Goal: Find contact information: Find contact information

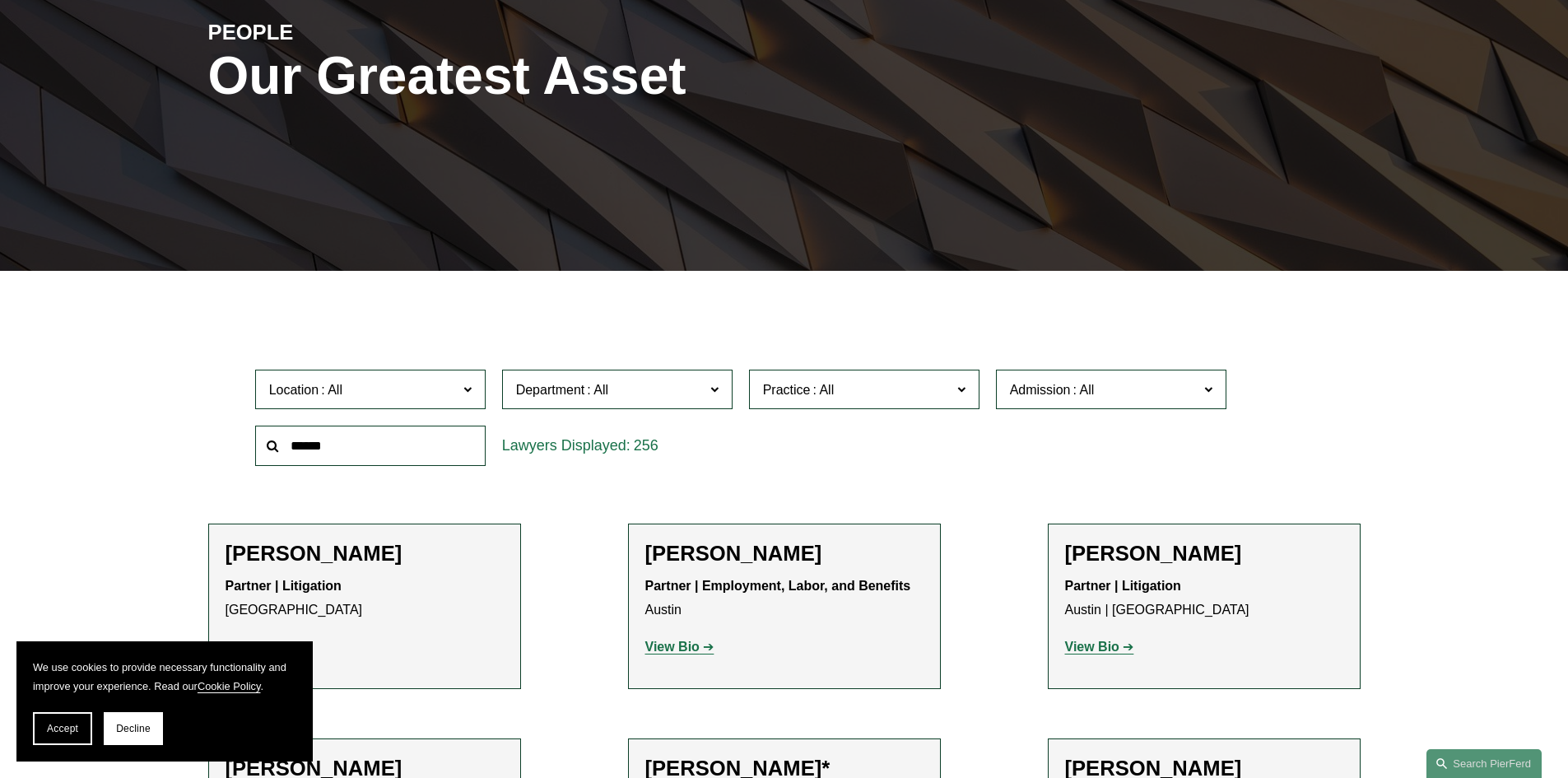
scroll to position [247, 0]
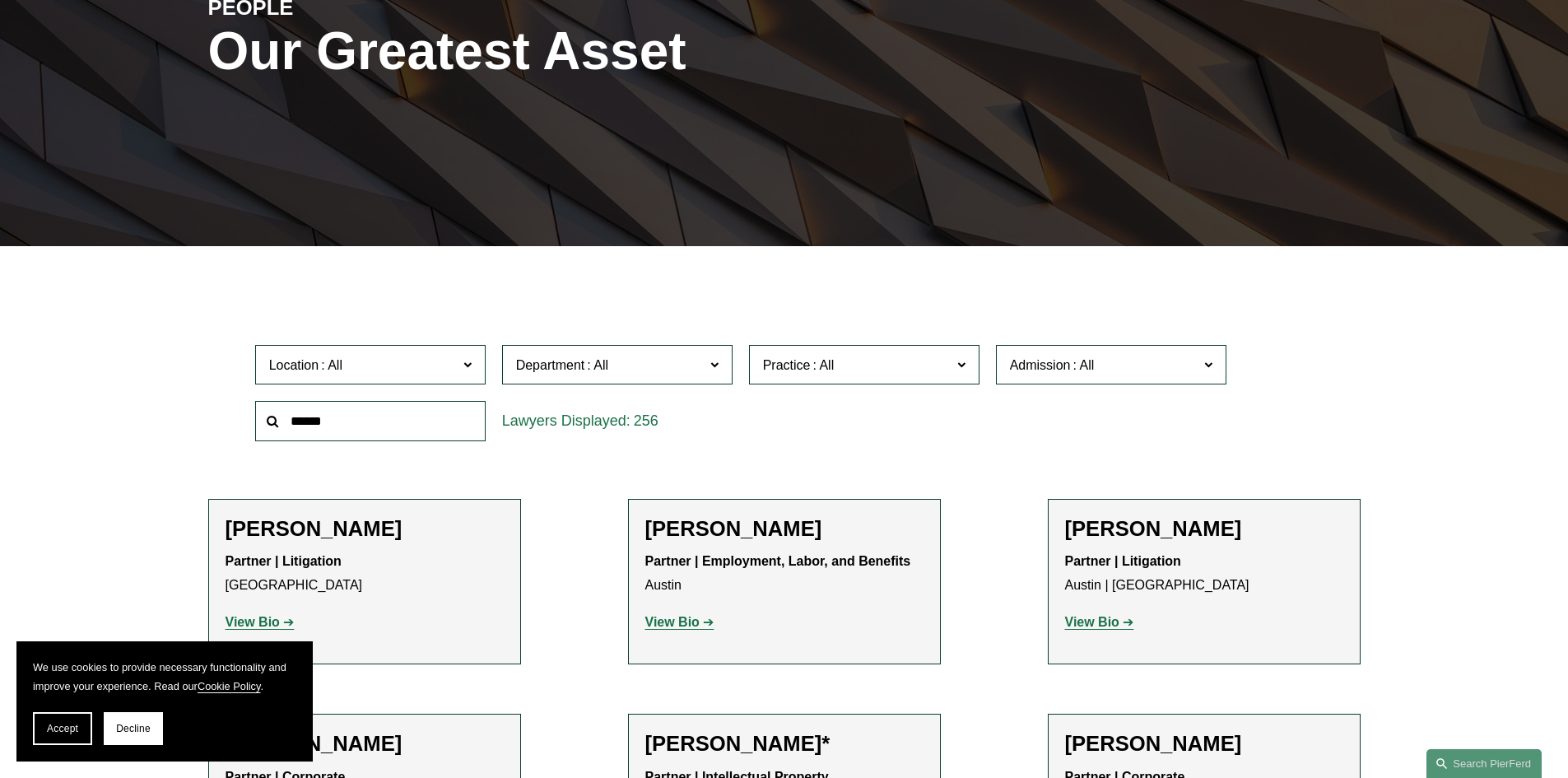
click at [404, 427] on input "text" at bounding box center [370, 422] width 231 height 41
type input "*******"
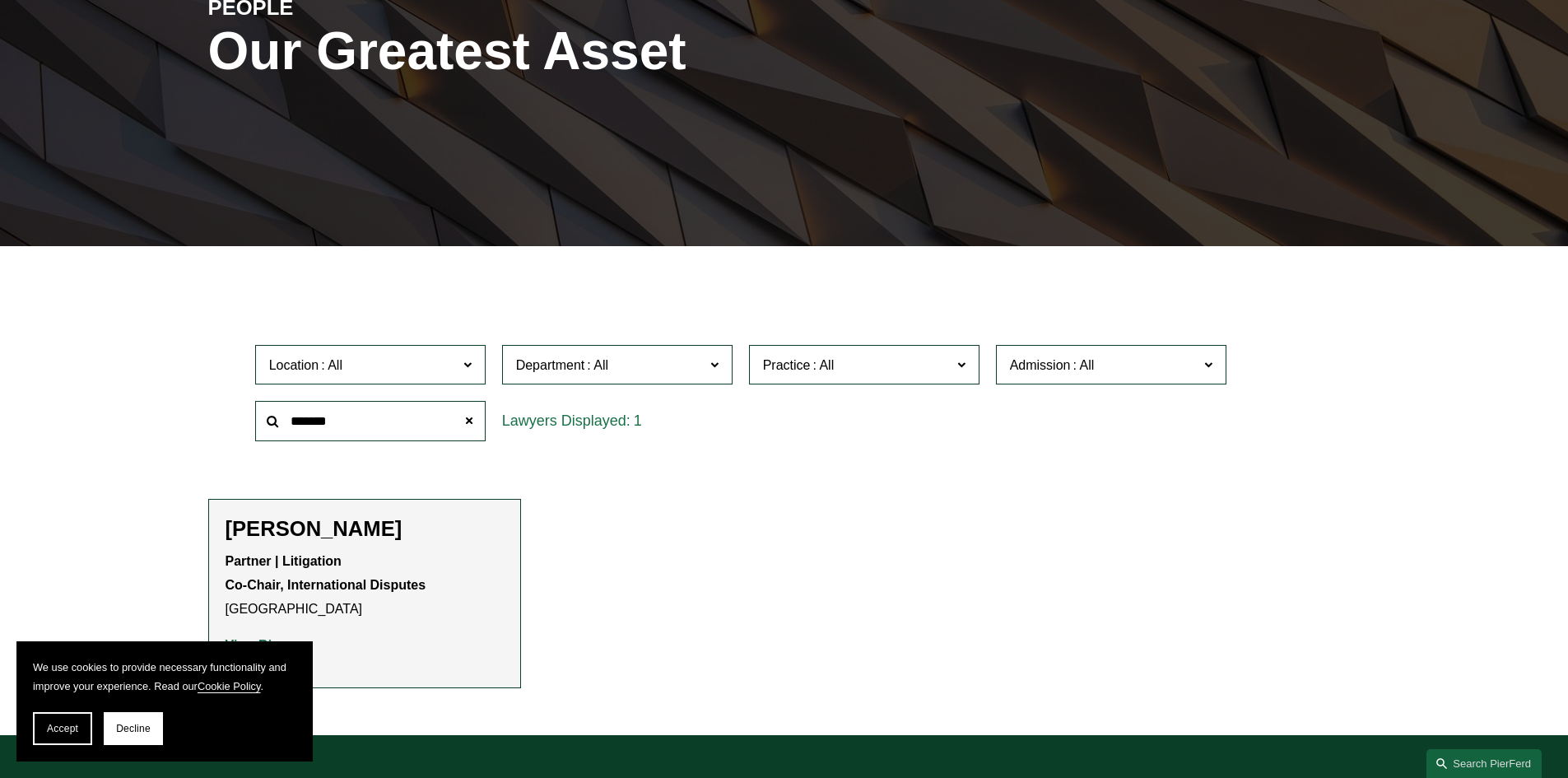
drag, startPoint x: 62, startPoint y: 722, endPoint x: 90, endPoint y: 722, distance: 28.0
click at [62, 722] on button "Accept" at bounding box center [62, 728] width 59 height 33
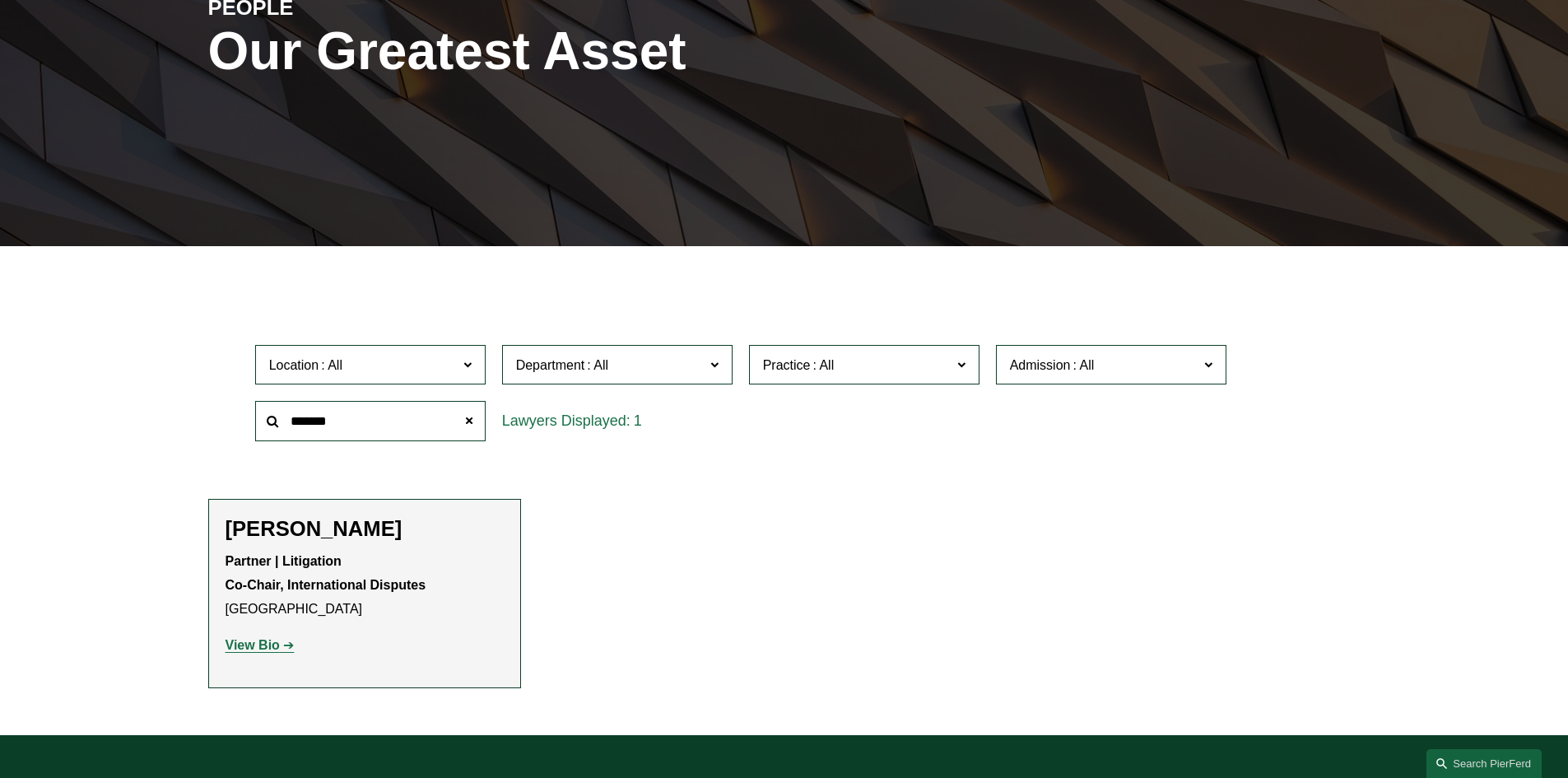
click at [263, 642] on strong "View Bio" at bounding box center [252, 645] width 54 height 14
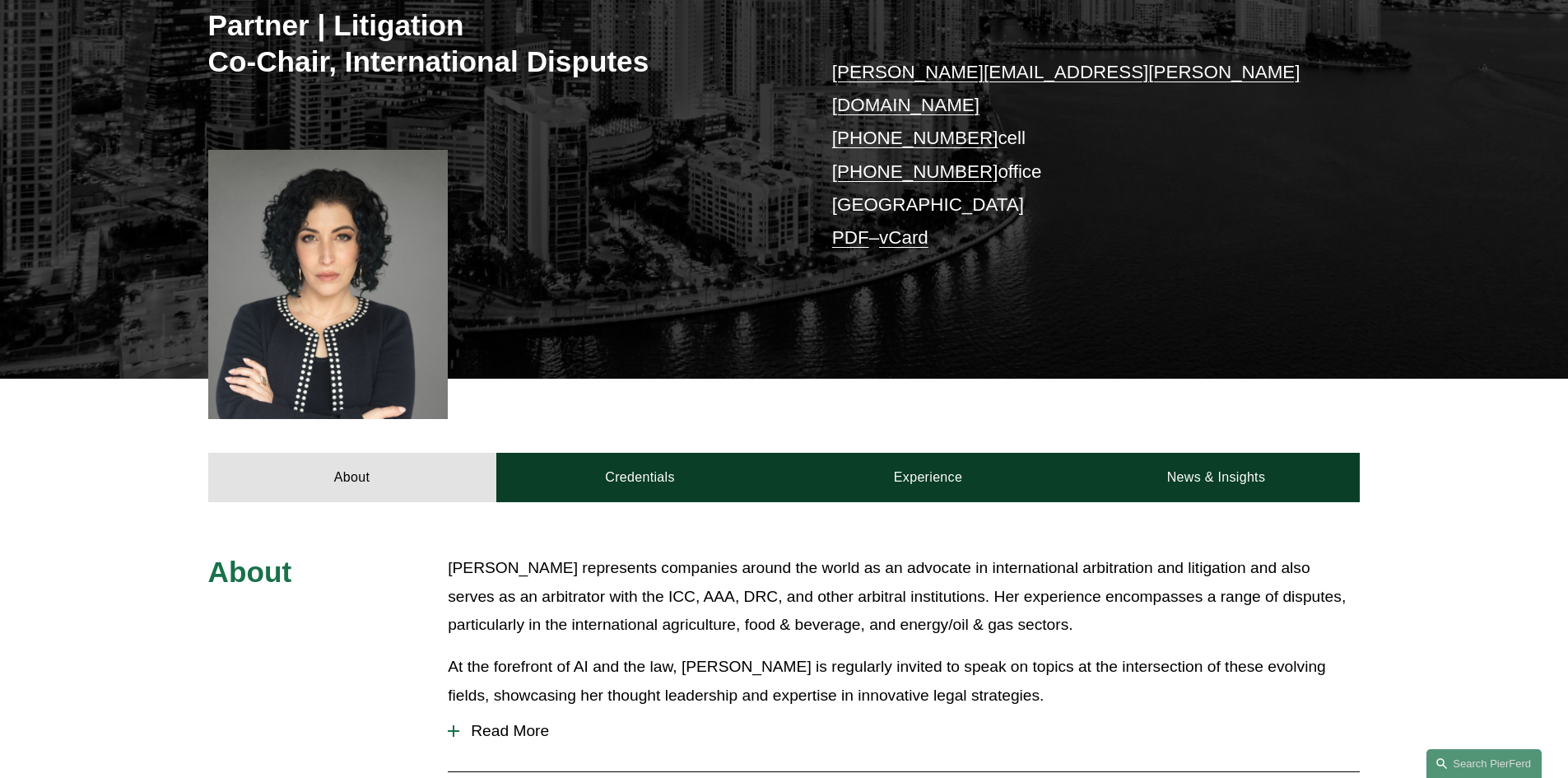
scroll to position [165, 0]
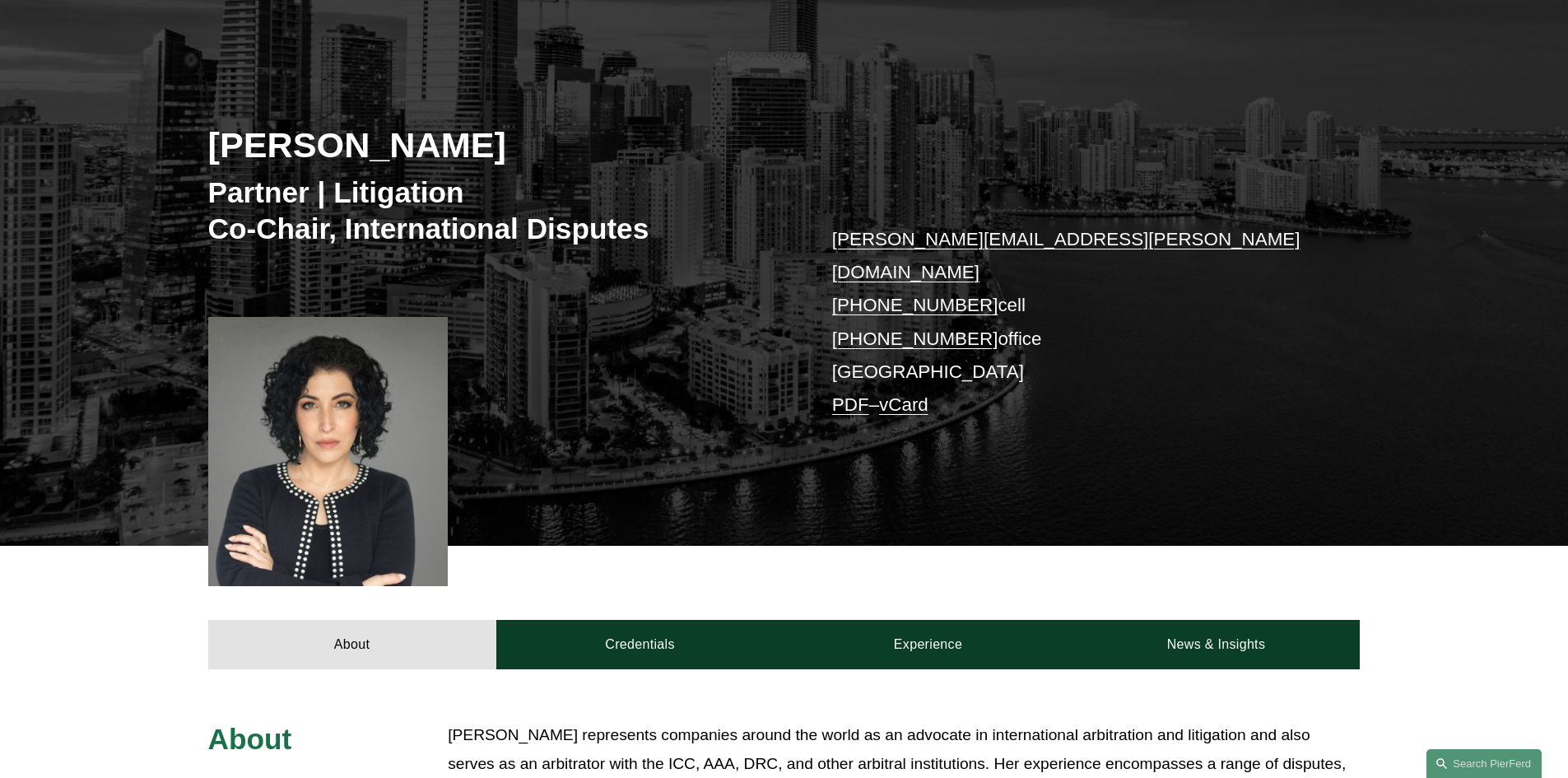
click at [920, 394] on link "vCard" at bounding box center [903, 405] width 49 height 20
click at [860, 394] on link "PDF" at bounding box center [851, 405] width 37 height 20
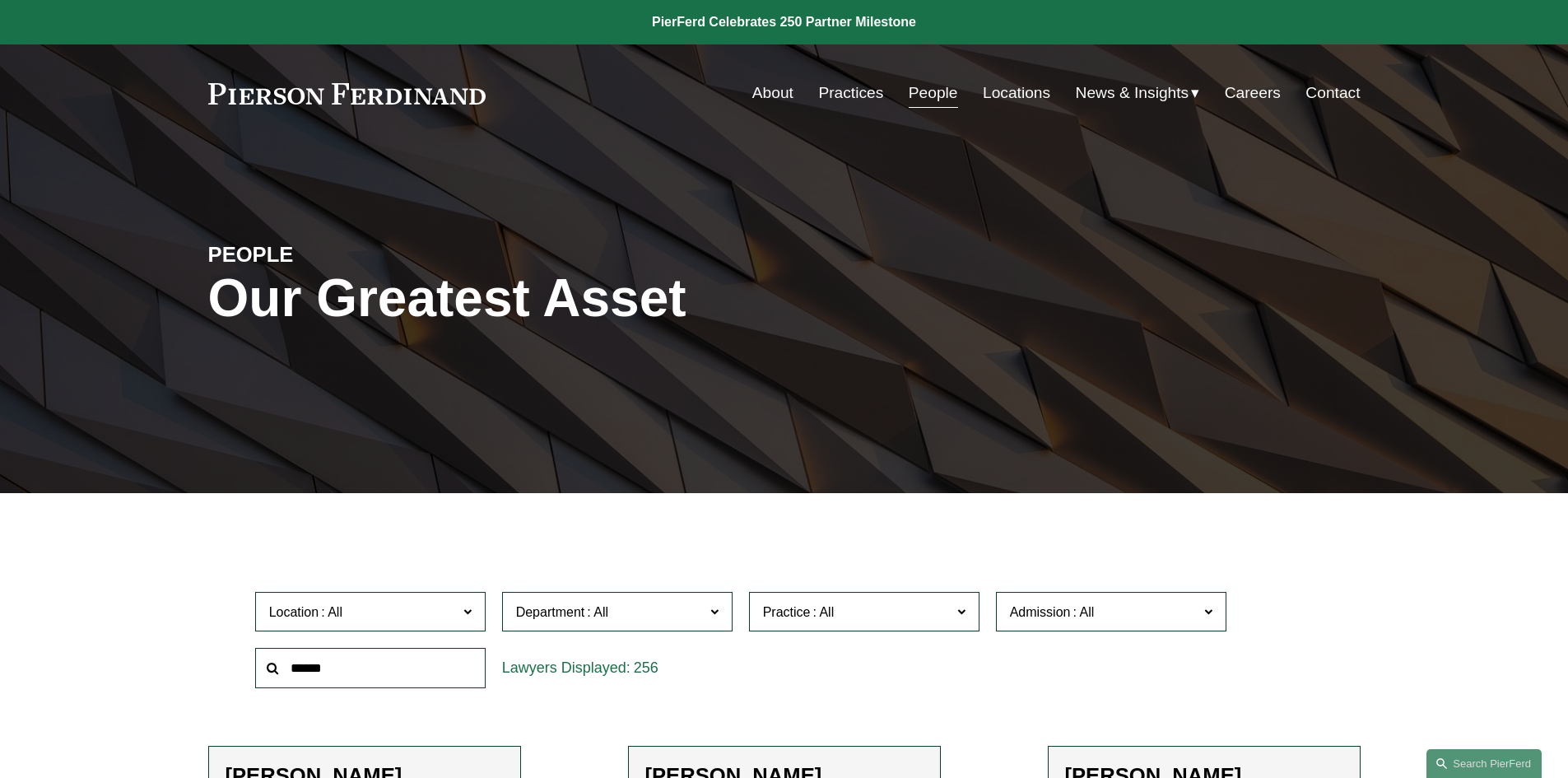
scroll to position [247, 0]
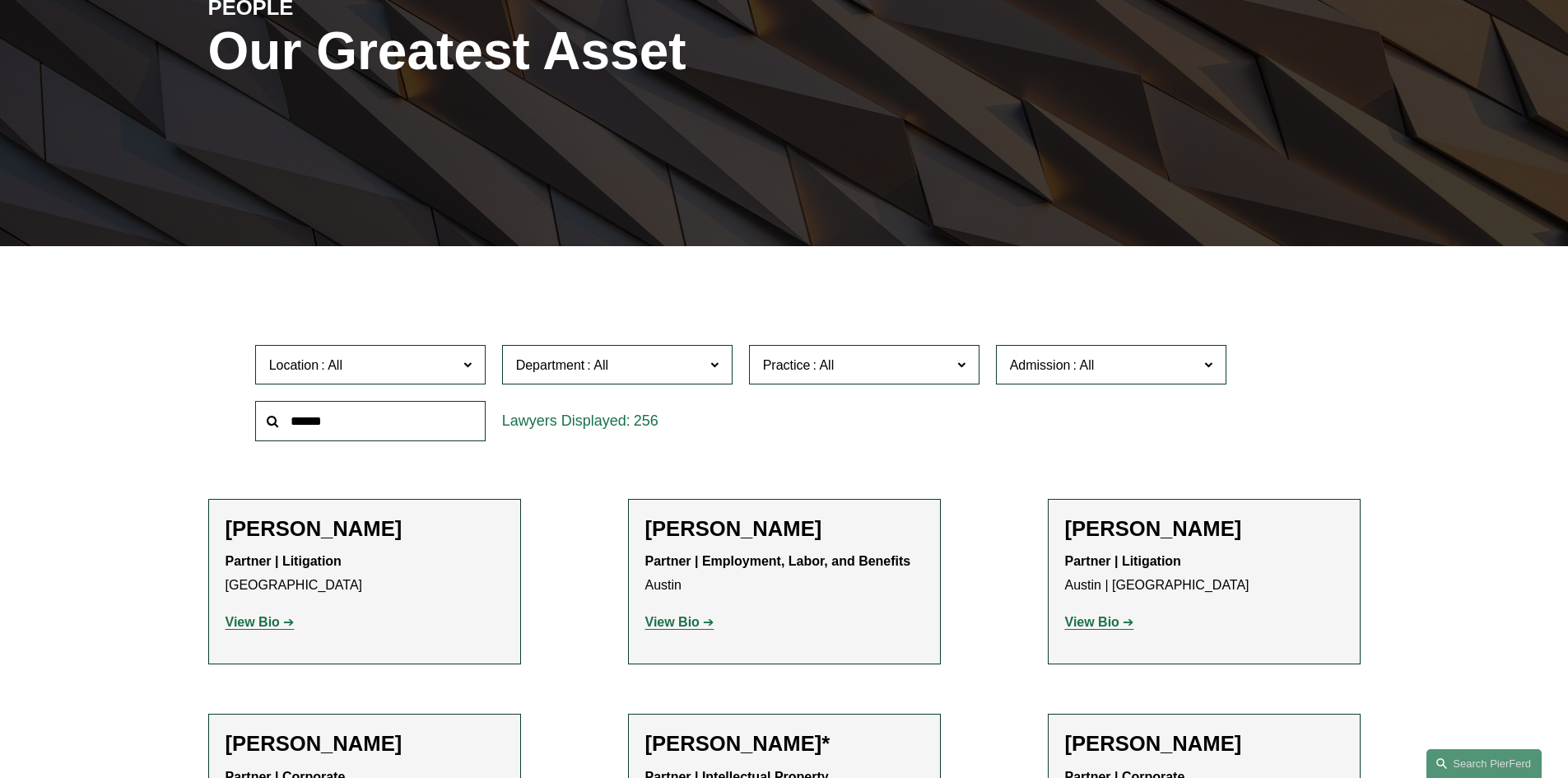
click at [385, 421] on input "text" at bounding box center [370, 422] width 231 height 41
type input "******"
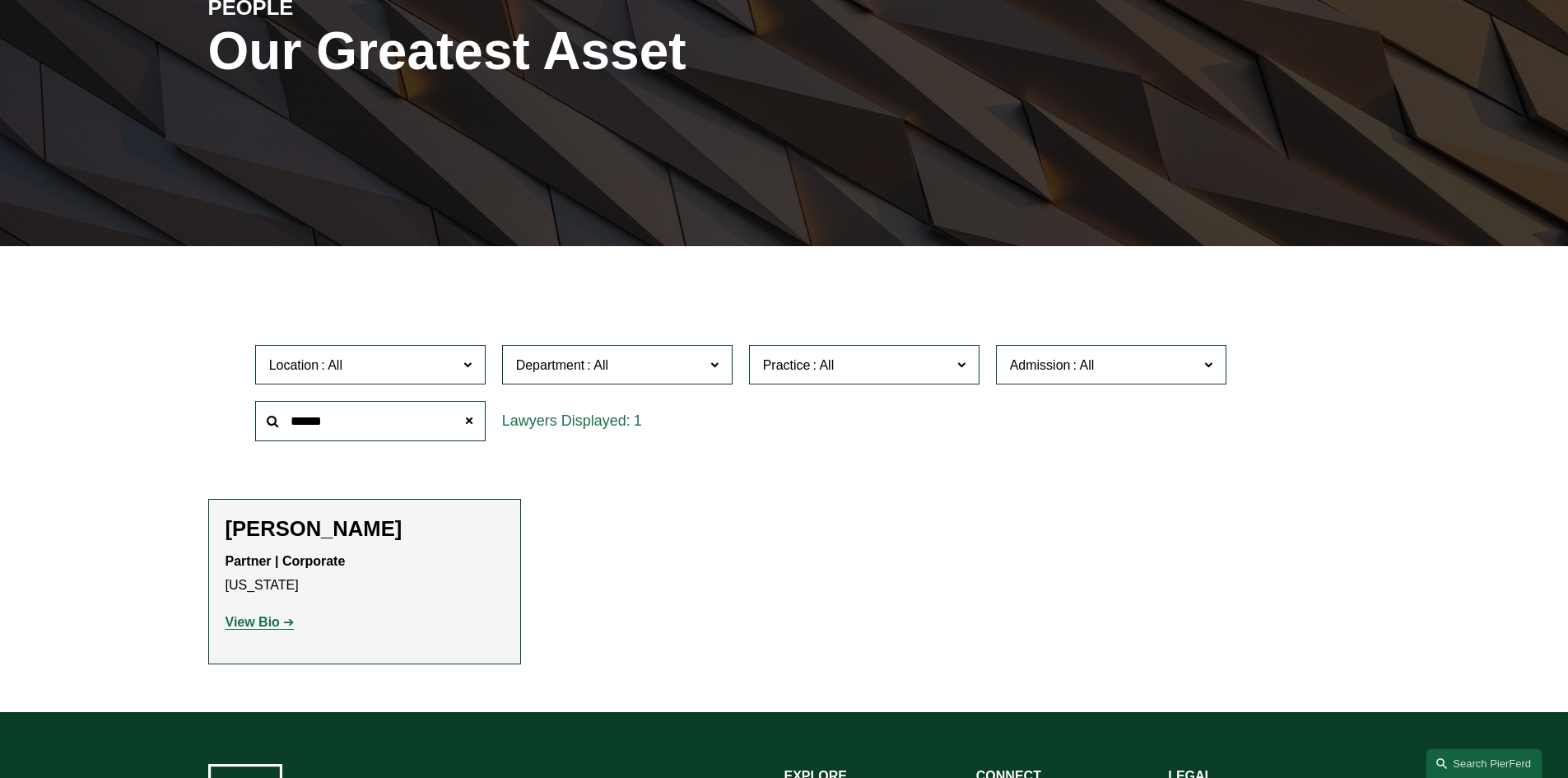
click at [420, 564] on p "Partner | Corporate New York" at bounding box center [365, 574] width 279 height 48
click at [381, 626] on p "View Bio" at bounding box center [365, 623] width 279 height 24
click at [251, 628] on strong "View Bio" at bounding box center [252, 622] width 54 height 14
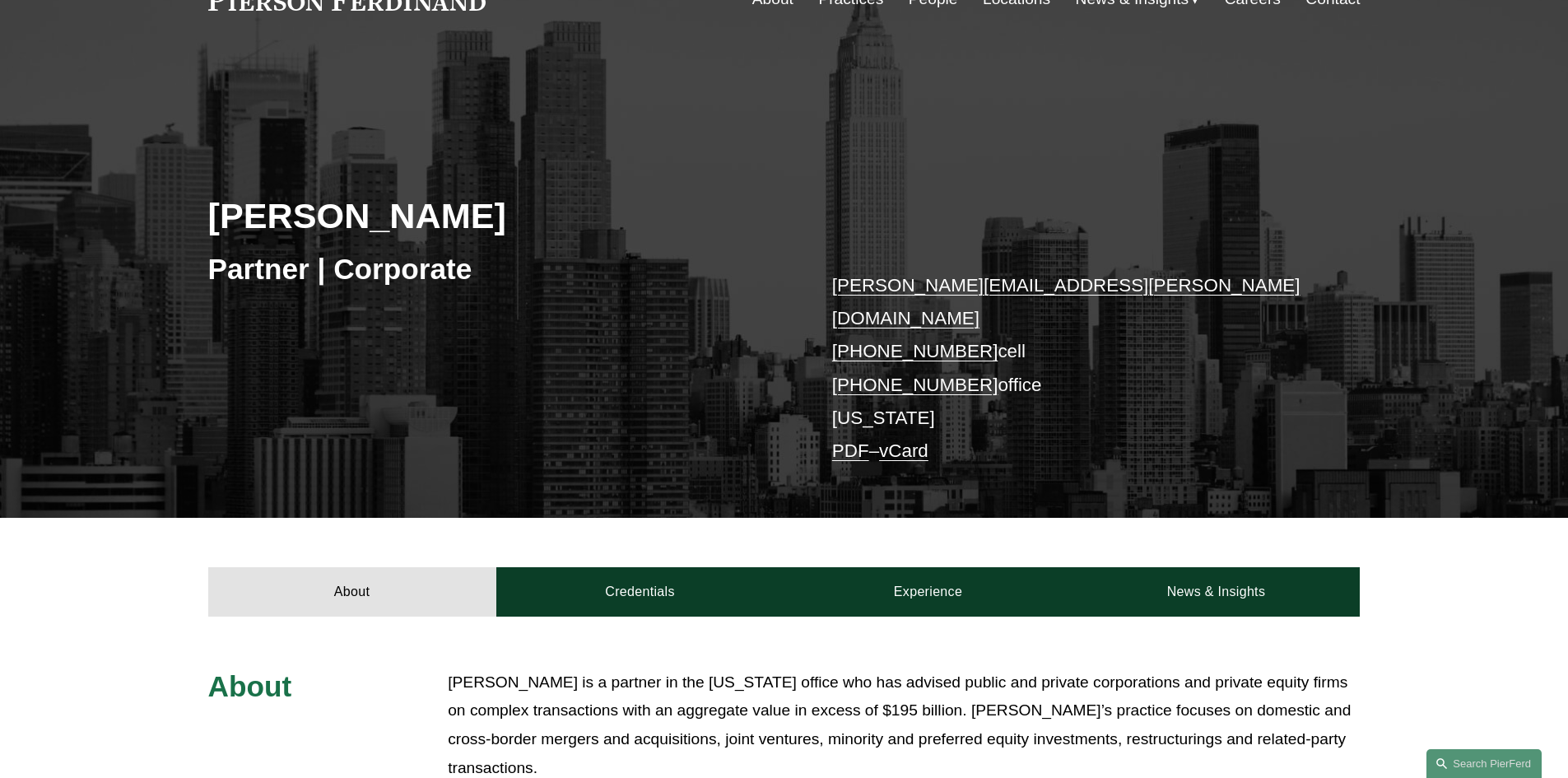
scroll to position [82, 0]
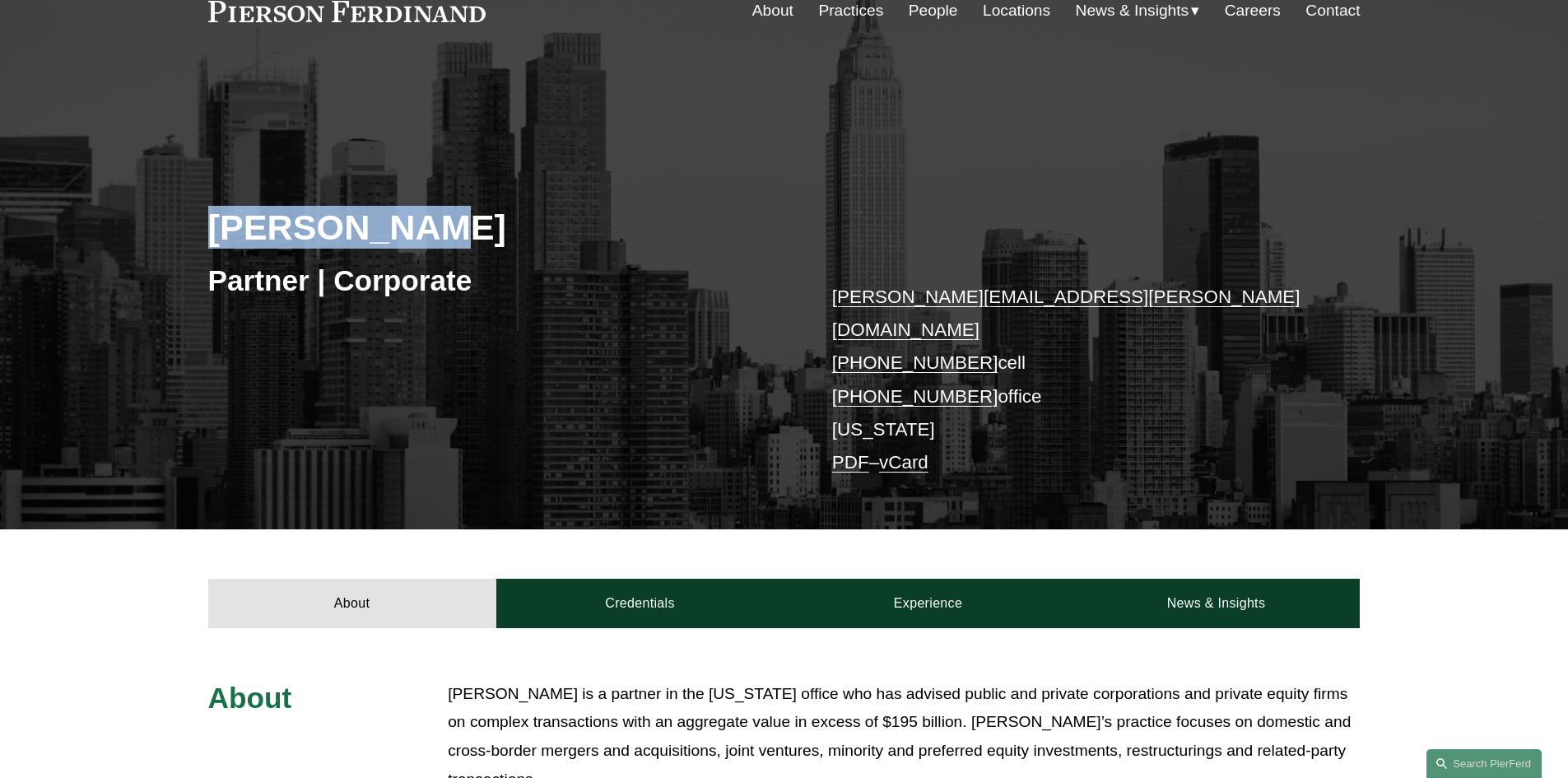
drag, startPoint x: 436, startPoint y: 243, endPoint x: 214, endPoint y: 236, distance: 222.1
click at [214, 236] on h2 "[PERSON_NAME]" at bounding box center [496, 227] width 576 height 43
copy h2 "[PERSON_NAME]"
